Goal: Navigation & Orientation: Understand site structure

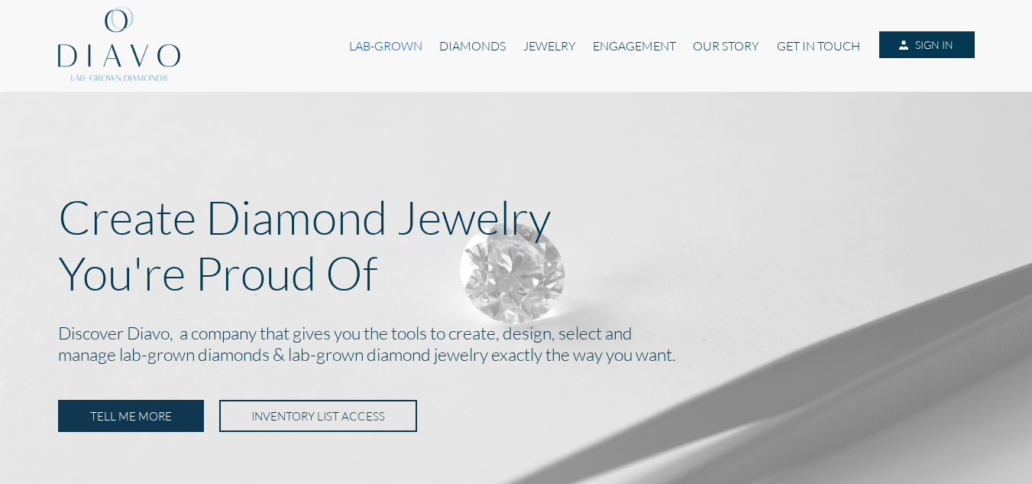
click at [390, 44] on link "LAB-GROWN" at bounding box center [386, 45] width 90 height 29
click at [723, 43] on link "OUR STORY" at bounding box center [725, 45] width 83 height 29
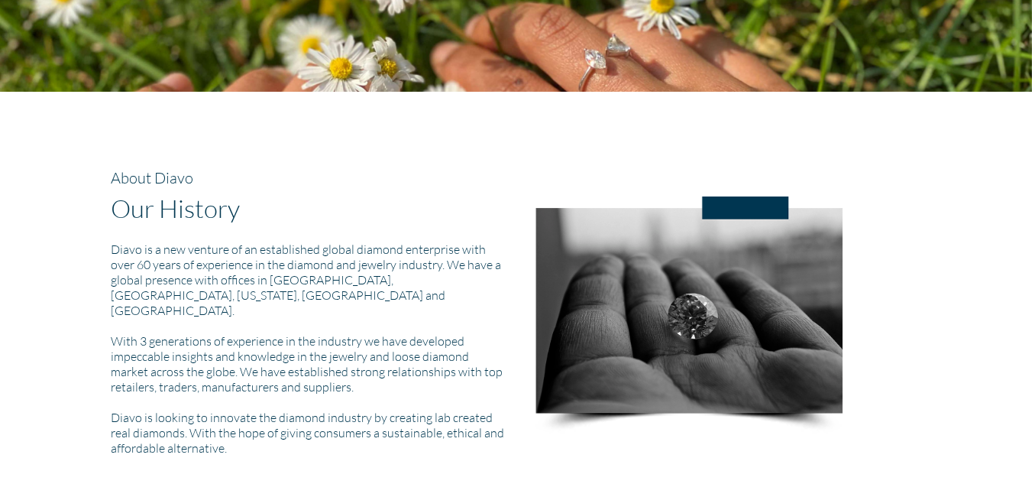
scroll to position [611, 0]
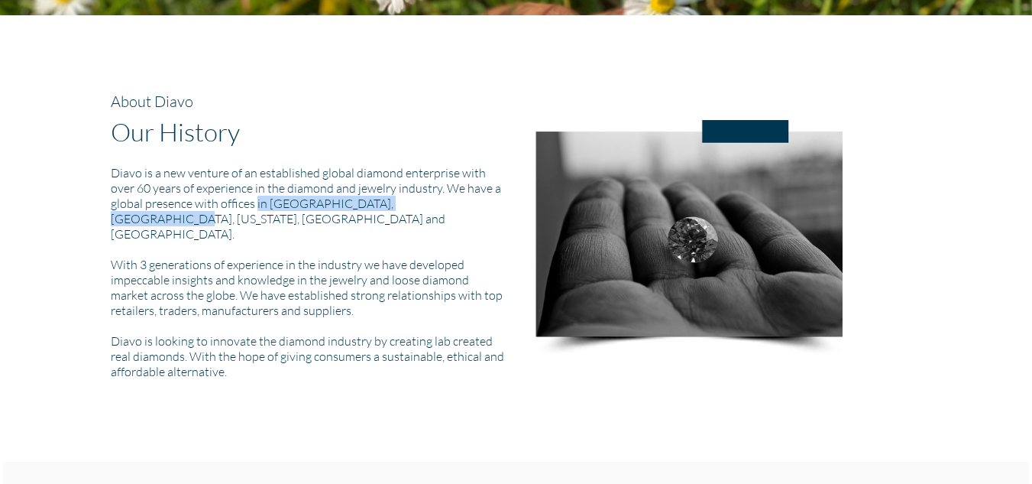
drag, startPoint x: 147, startPoint y: 202, endPoint x: 319, endPoint y: 202, distance: 171.9
click at [319, 202] on h5 "Diavo is a new venture of an established global diamond enterprise with over 60…" at bounding box center [308, 272] width 394 height 214
click at [355, 187] on h5 "Diavo is a new venture of an established global diamond enterprise with over 60…" at bounding box center [308, 272] width 394 height 214
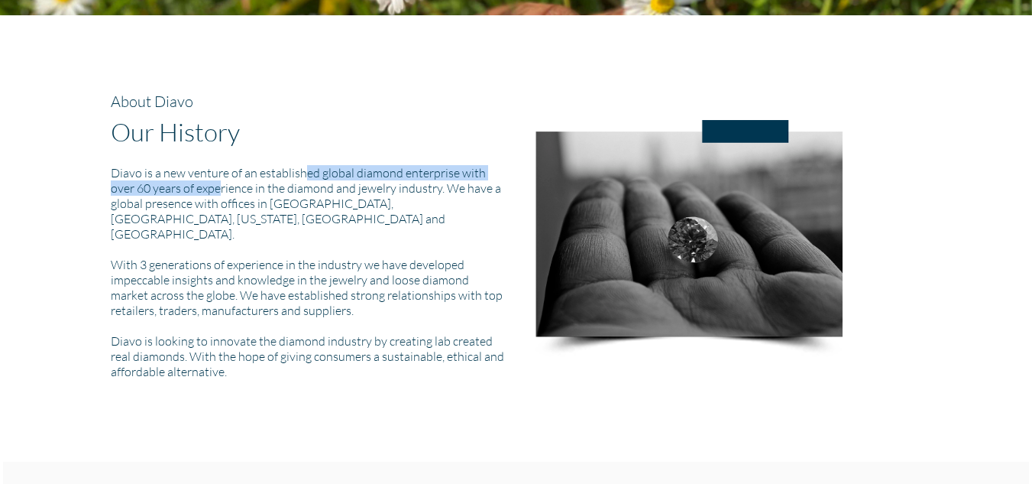
drag, startPoint x: 178, startPoint y: 173, endPoint x: 462, endPoint y: 178, distance: 284.2
click at [462, 178] on h5 "Diavo is a new venture of an established global diamond enterprise with over 60…" at bounding box center [308, 272] width 394 height 214
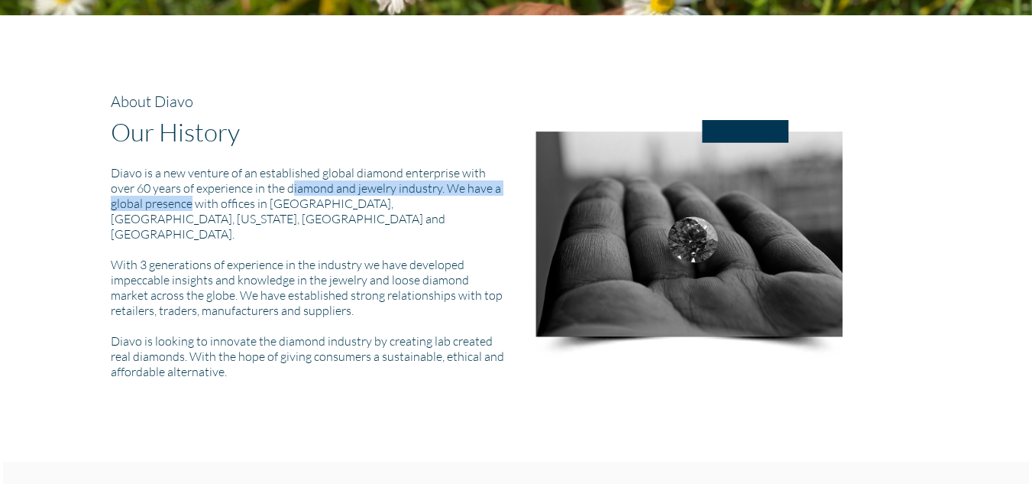
drag, startPoint x: 171, startPoint y: 193, endPoint x: 449, endPoint y: 194, distance: 278.1
click at [449, 194] on h5 "Diavo is a new venture of an established global diamond enterprise with over 60…" at bounding box center [308, 272] width 394 height 214
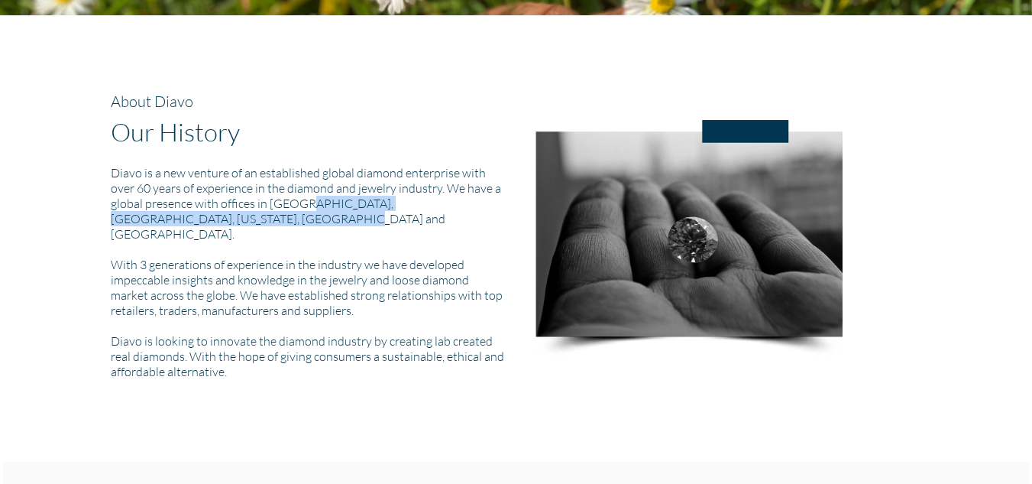
drag, startPoint x: 179, startPoint y: 205, endPoint x: 473, endPoint y: 199, distance: 294.2
click at [473, 199] on h5 "Diavo is a new venture of an established global diamond enterprise with over 60…" at bounding box center [308, 272] width 394 height 214
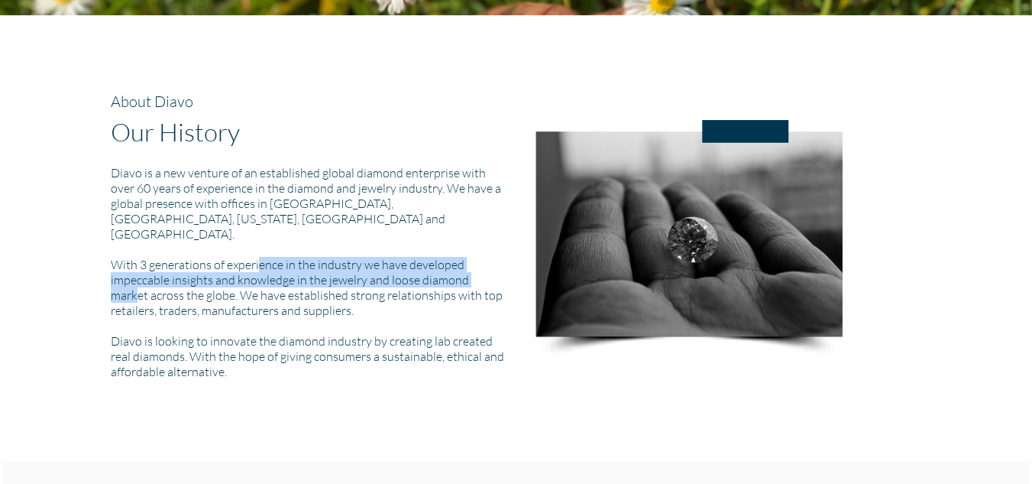
drag, startPoint x: 133, startPoint y: 245, endPoint x: 351, endPoint y: 270, distance: 219.9
click at [351, 270] on h5 "Diavo is a new venture of an established global diamond enterprise with over 60…" at bounding box center [308, 272] width 394 height 214
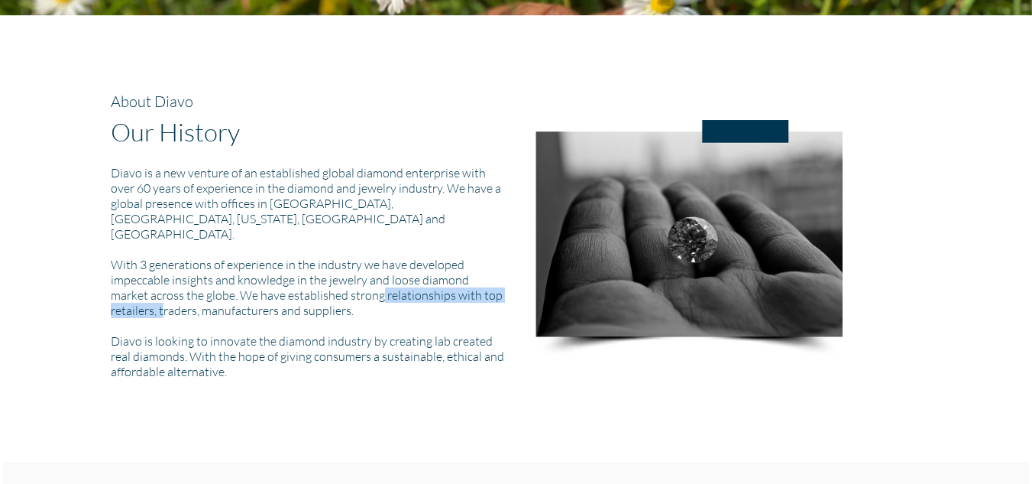
drag, startPoint x: 212, startPoint y: 280, endPoint x: 343, endPoint y: 301, distance: 132.4
click at [393, 284] on h5 "Diavo is a new venture of an established global diamond enterprise with over 60…" at bounding box center [308, 272] width 394 height 214
drag, startPoint x: 108, startPoint y: 300, endPoint x: 219, endPoint y: 328, distance: 114.3
click at [268, 297] on div "About Diavo Our History Diavo is a new venture of an established global diamond…" at bounding box center [307, 238] width 417 height 293
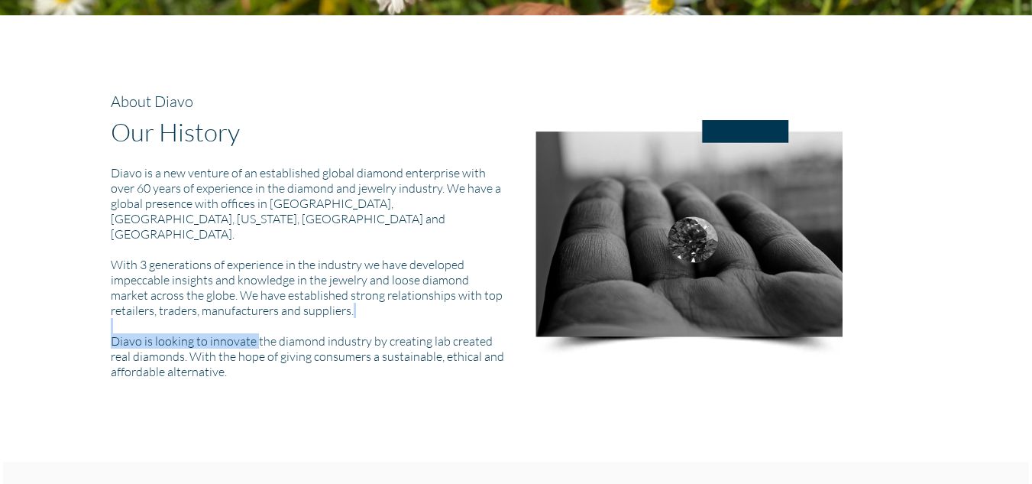
drag, startPoint x: 136, startPoint y: 324, endPoint x: 253, endPoint y: 315, distance: 117.2
click at [253, 315] on h5 "Diavo is a new venture of an established global diamond enterprise with over 60…" at bounding box center [308, 272] width 394 height 214
click at [212, 328] on h5 "Diavo is a new venture of an established global diamond enterprise with over 60…" at bounding box center [308, 272] width 394 height 214
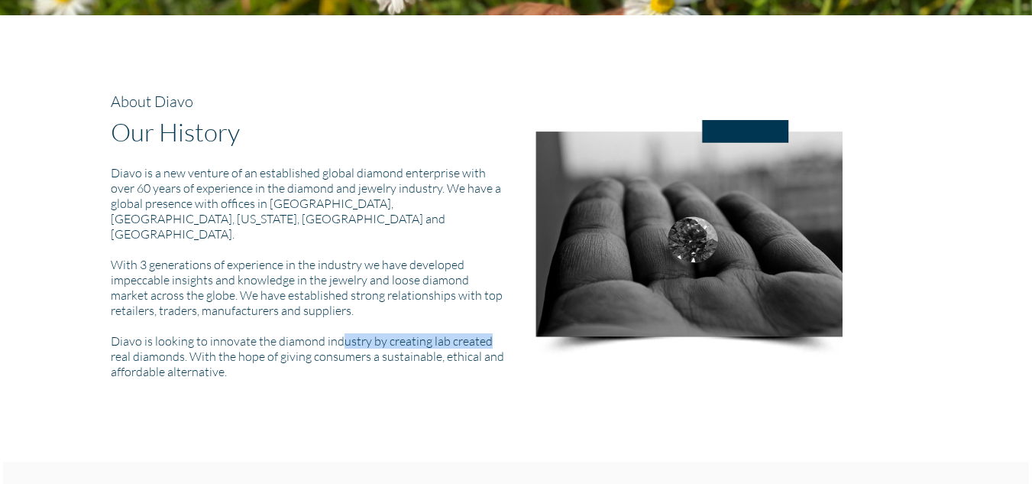
drag, startPoint x: 203, startPoint y: 332, endPoint x: 361, endPoint y: 331, distance: 157.4
click at [361, 331] on h5 "Diavo is a new venture of an established global diamond enterprise with over 60…" at bounding box center [308, 272] width 394 height 214
drag, startPoint x: 184, startPoint y: 342, endPoint x: 199, endPoint y: 341, distance: 15.4
click at [199, 341] on h5 "Diavo is a new venture of an established global diamond enterprise with over 60…" at bounding box center [308, 272] width 394 height 214
click at [170, 345] on h5 "Diavo is a new venture of an established global diamond enterprise with over 60…" at bounding box center [308, 272] width 394 height 214
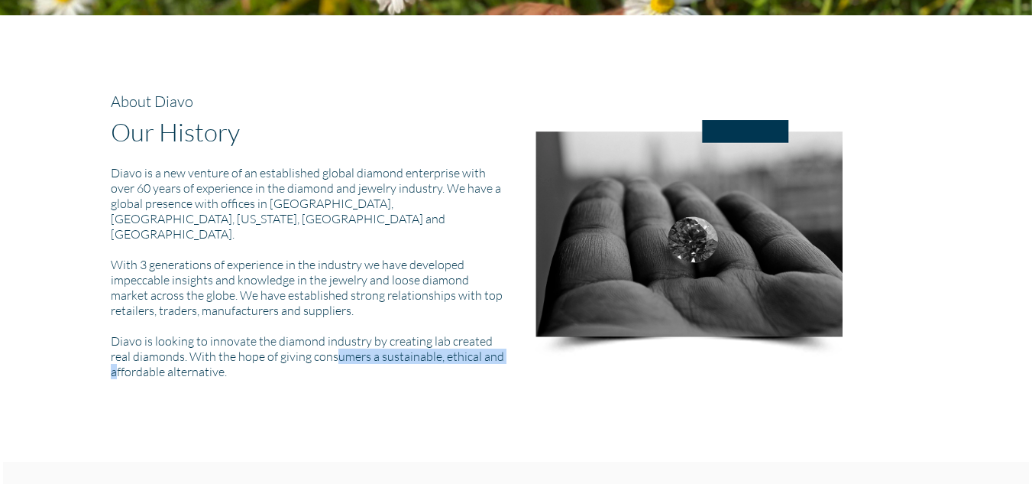
drag, startPoint x: 210, startPoint y: 335, endPoint x: 390, endPoint y: 342, distance: 179.7
click at [386, 344] on h5 "Diavo is a new venture of an established global diamond enterprise with over 60…" at bounding box center [308, 272] width 394 height 214
click at [430, 333] on h5 "Diavo is a new venture of an established global diamond enterprise with over 60…" at bounding box center [308, 272] width 394 height 214
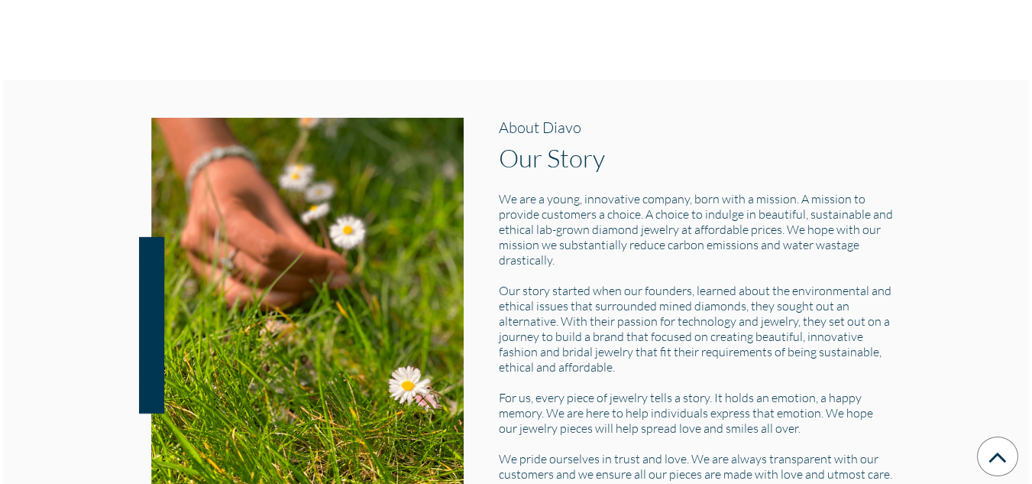
scroll to position [1146, 0]
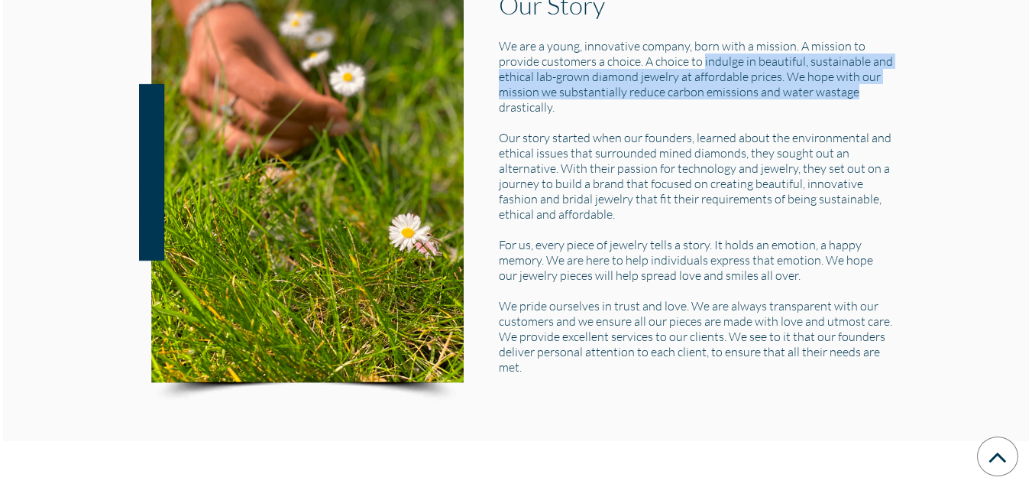
drag, startPoint x: 586, startPoint y: 44, endPoint x: 717, endPoint y: 70, distance: 133.8
click at [717, 70] on h5 "We are a young, innovative company, born with a mission. A mission to provide c…" at bounding box center [696, 206] width 394 height 336
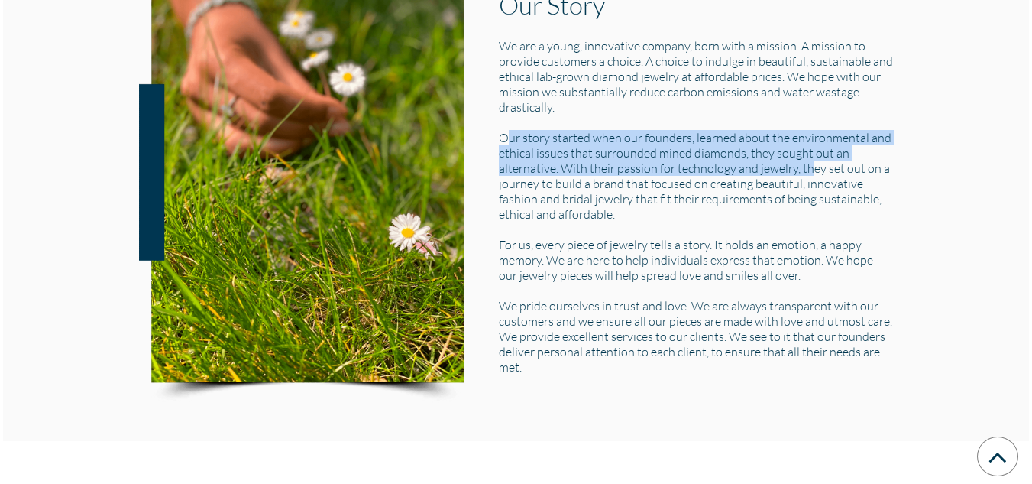
drag, startPoint x: 510, startPoint y: 117, endPoint x: 809, endPoint y: 153, distance: 300.8
click at [809, 153] on h5 "We are a young, innovative company, born with a mission. A mission to provide c…" at bounding box center [696, 206] width 394 height 336
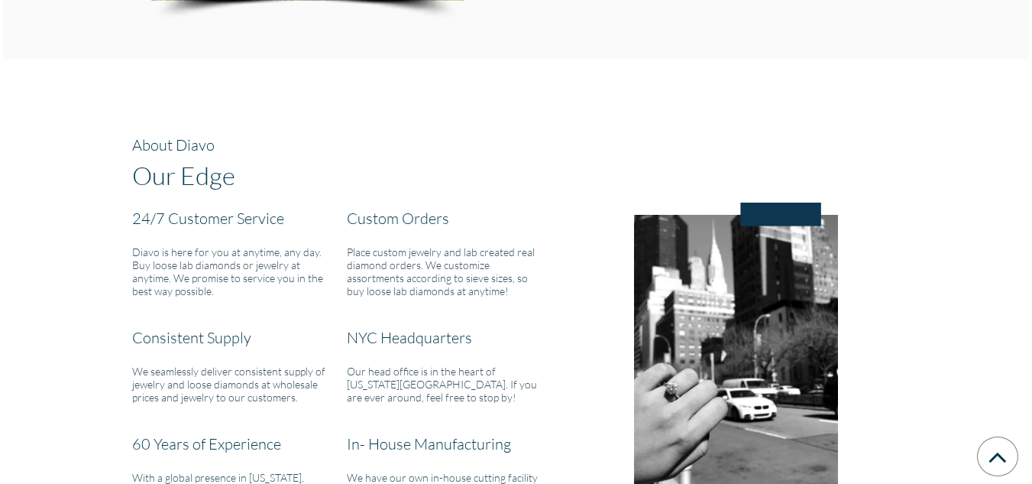
scroll to position [1681, 0]
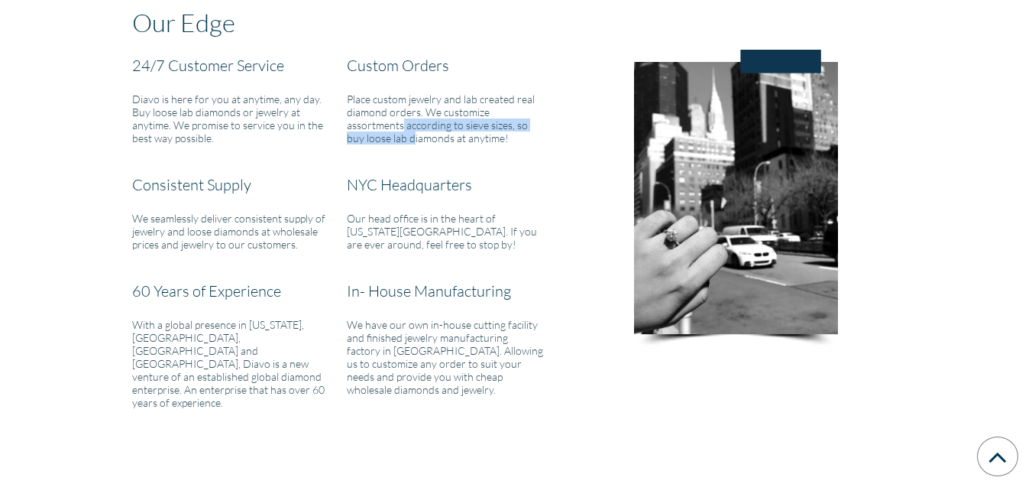
drag, startPoint x: 384, startPoint y: 97, endPoint x: 455, endPoint y: 110, distance: 71.5
click at [455, 110] on h6 "Place custom jewelry and lab created real diamond orders. We customize assortme…" at bounding box center [445, 118] width 196 height 52
click at [470, 122] on h6 "Place custom jewelry and lab created real diamond orders. We customize assortme…" at bounding box center [445, 118] width 196 height 52
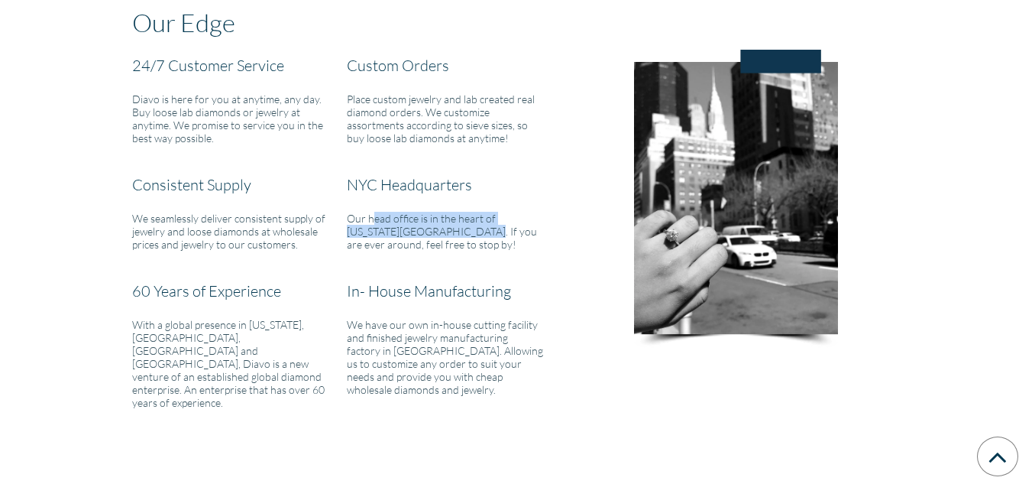
drag, startPoint x: 371, startPoint y: 202, endPoint x: 421, endPoint y: 214, distance: 51.9
click at [421, 214] on h6 "Our head office is in the heart of New York City. If you are ever around, feel …" at bounding box center [445, 231] width 196 height 39
click at [445, 221] on h6 "Our head office is in the heart of New York City. If you are ever around, feel …" at bounding box center [445, 231] width 196 height 39
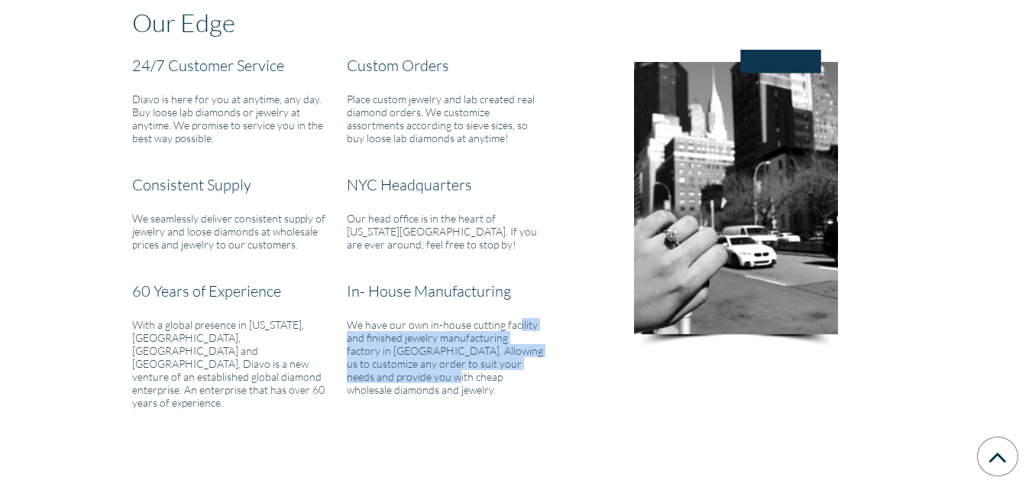
drag, startPoint x: 365, startPoint y: 306, endPoint x: 411, endPoint y: 345, distance: 59.7
click at [411, 345] on h6 "We have our own in-house cutting facility and finished jewelry manufacturing fa…" at bounding box center [445, 357] width 196 height 78
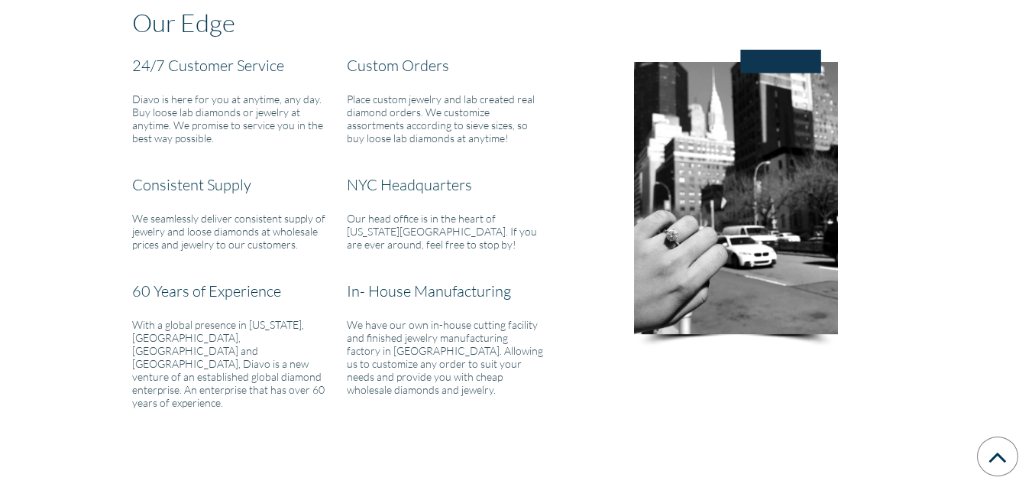
click at [447, 354] on h6 "We have our own in-house cutting facility and finished jewelry manufacturing fa…" at bounding box center [445, 357] width 196 height 78
drag, startPoint x: 192, startPoint y: 316, endPoint x: 251, endPoint y: 325, distance: 60.3
click at [251, 325] on h6 "With a global presence in New York, Mumbai, Hong Kong and Antwerp, Diavo is a n…" at bounding box center [236, 363] width 209 height 91
click at [254, 338] on h6 "With a global presence in New York, Mumbai, Hong Kong and Antwerp, Diavo is a n…" at bounding box center [236, 363] width 209 height 91
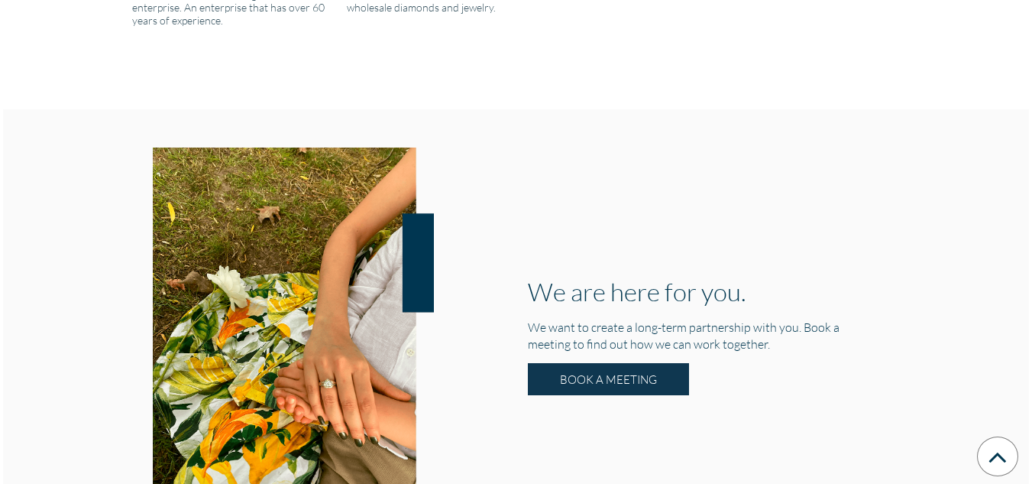
scroll to position [2282, 0]
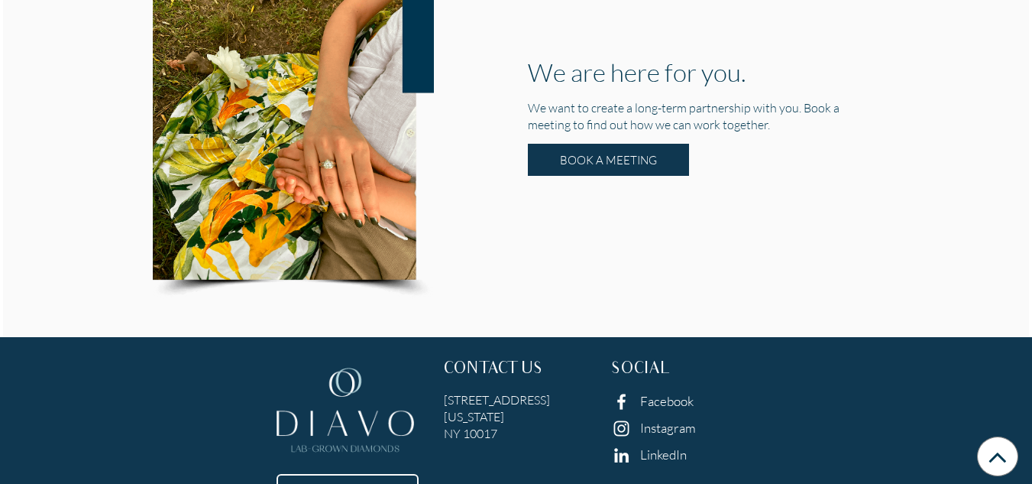
drag, startPoint x: 513, startPoint y: 462, endPoint x: 553, endPoint y: 462, distance: 39.7
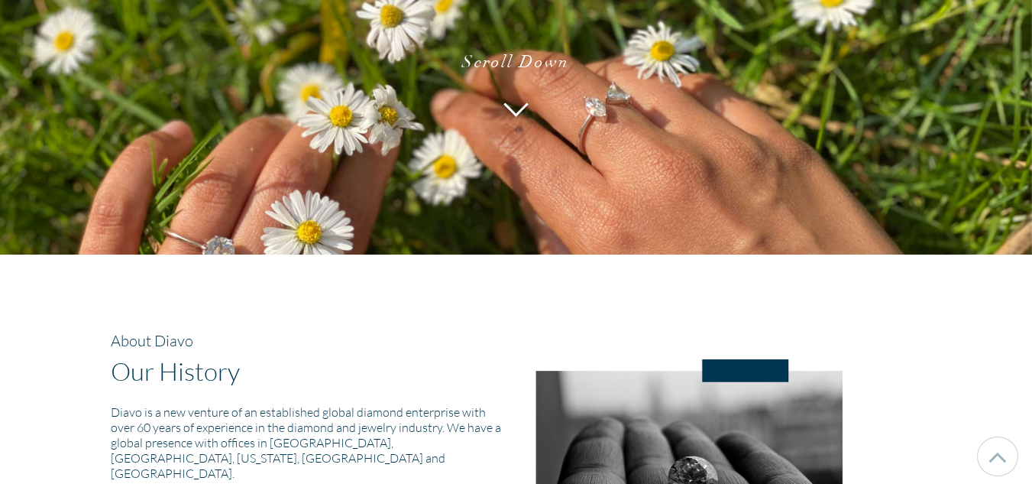
scroll to position [0, 0]
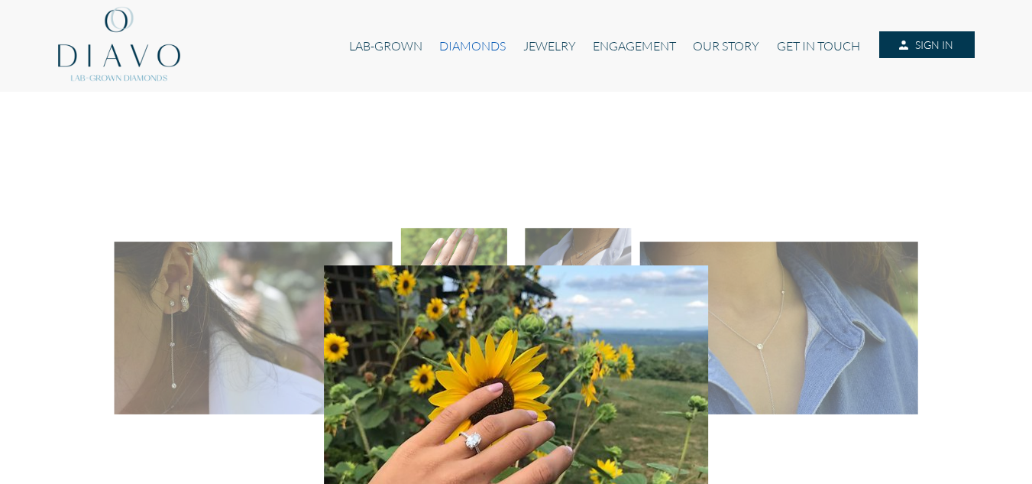
click at [431, 42] on link "DIAMONDS" at bounding box center [472, 45] width 83 height 29
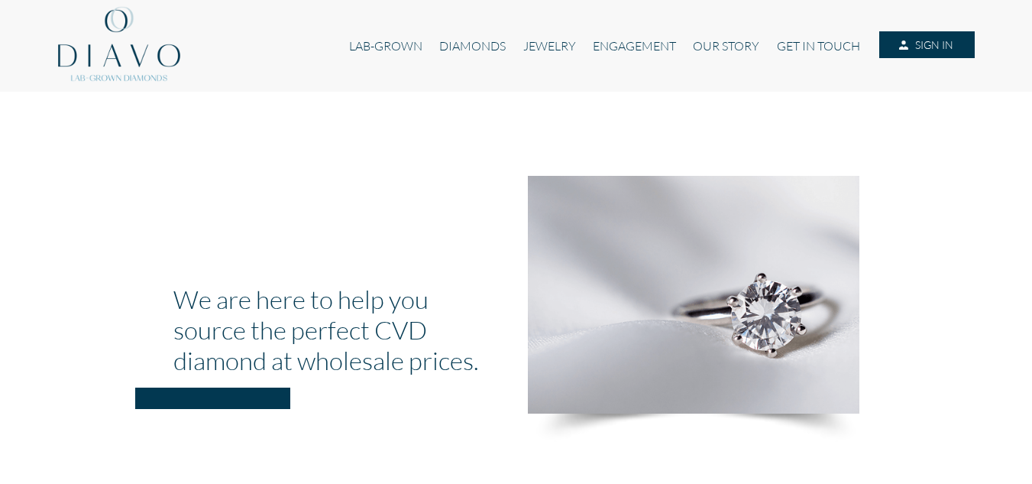
click at [552, 50] on link "JEWELRY" at bounding box center [549, 45] width 70 height 29
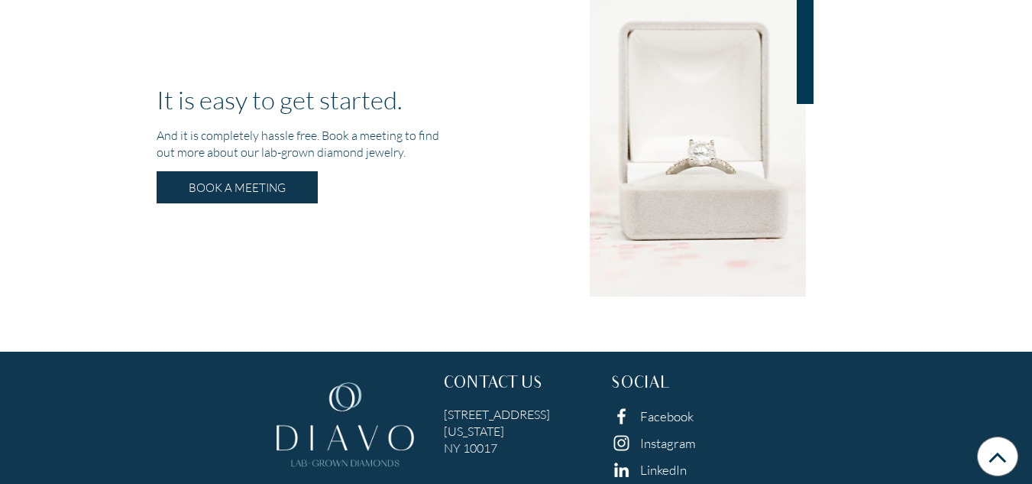
scroll to position [3035, 0]
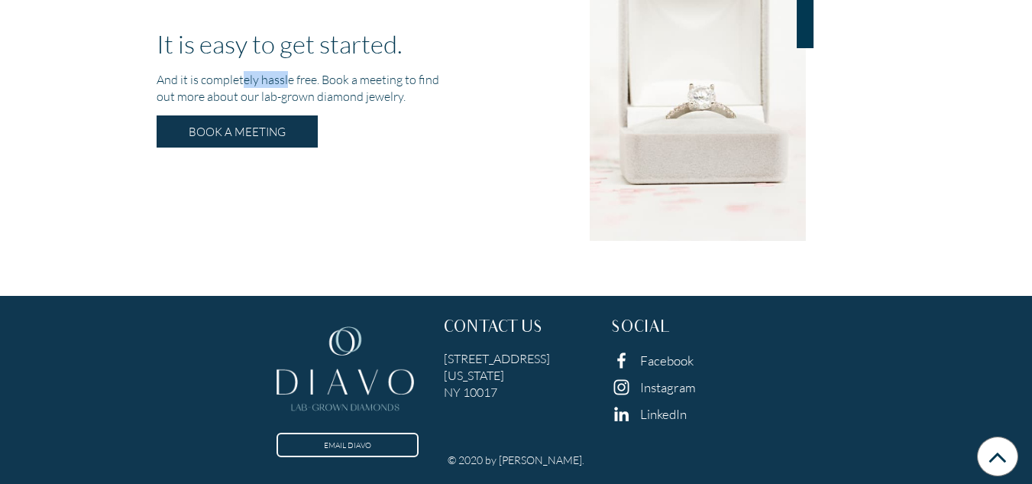
drag, startPoint x: 243, startPoint y: 80, endPoint x: 285, endPoint y: 73, distance: 42.7
click at [285, 73] on h5 "And it is completely hassle free. Book a meeting to find out more about our lab…" at bounding box center [300, 88] width 286 height 34
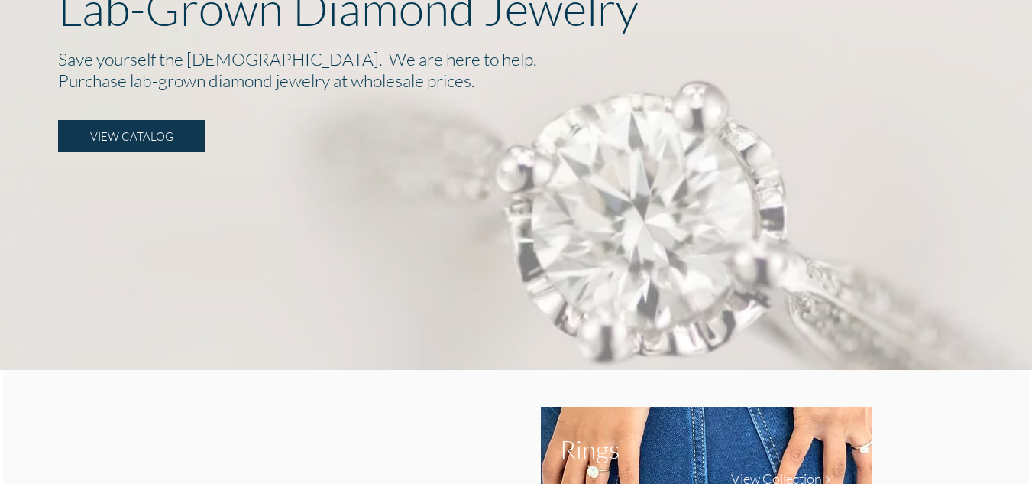
scroll to position [0, 0]
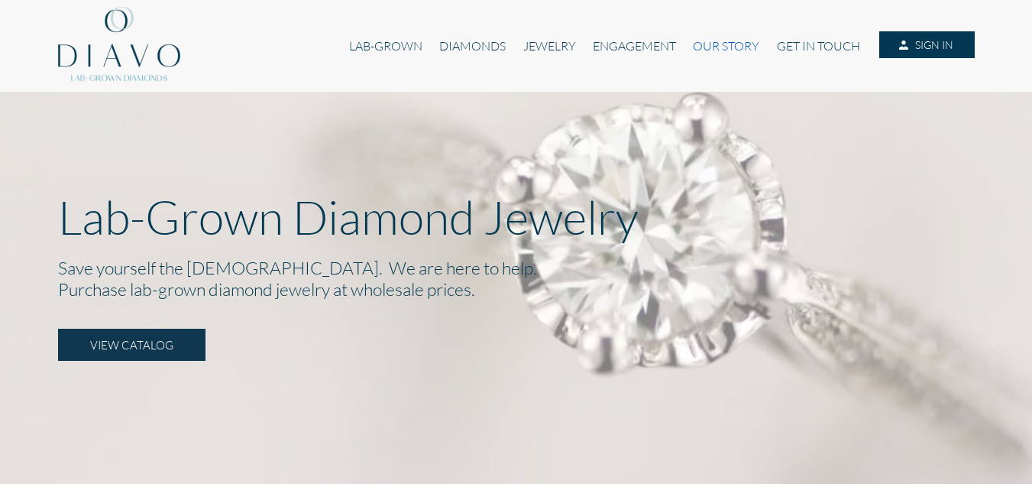
click at [717, 53] on link "OUR STORY" at bounding box center [725, 45] width 83 height 29
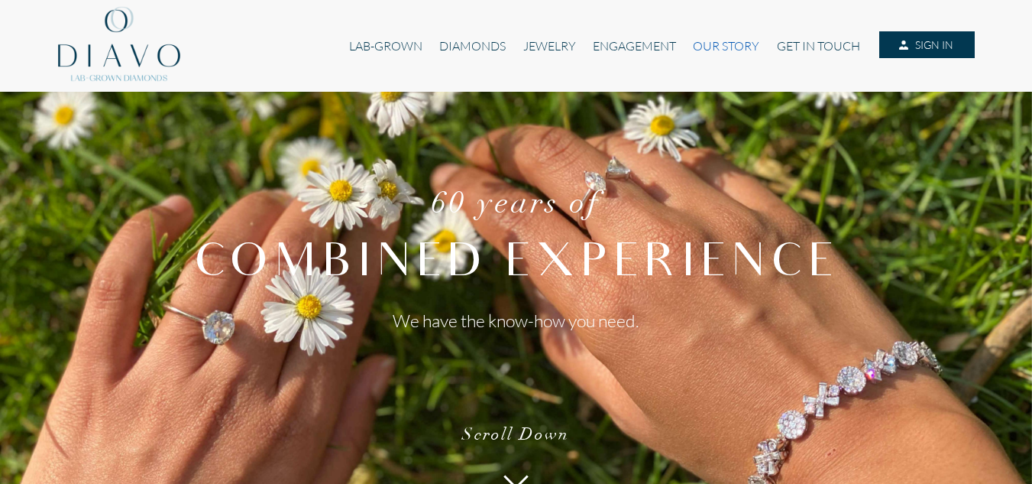
click at [724, 46] on link "OUR STORY" at bounding box center [725, 45] width 83 height 29
click at [475, 53] on link "DIAMONDS" at bounding box center [472, 45] width 83 height 29
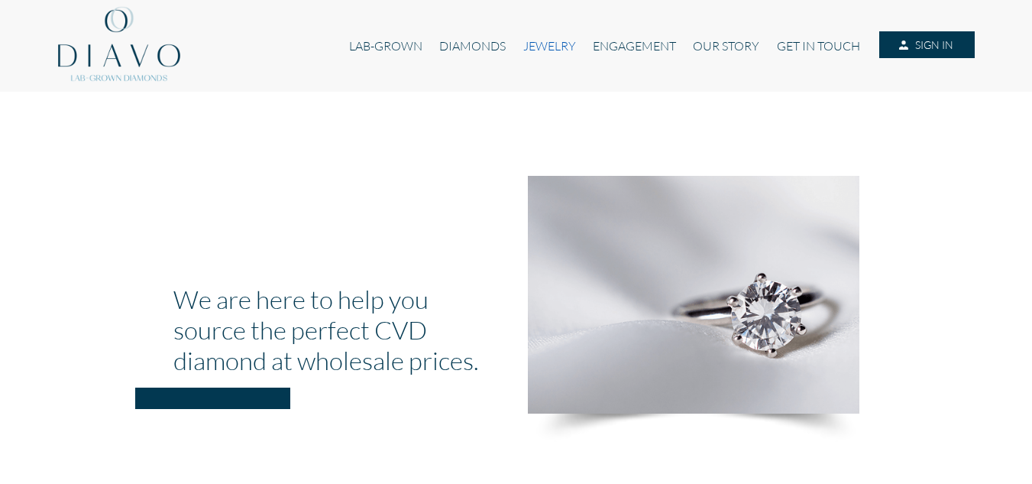
click at [525, 41] on link "JEWELRY" at bounding box center [549, 45] width 70 height 29
